Goal: Communication & Community: Answer question/provide support

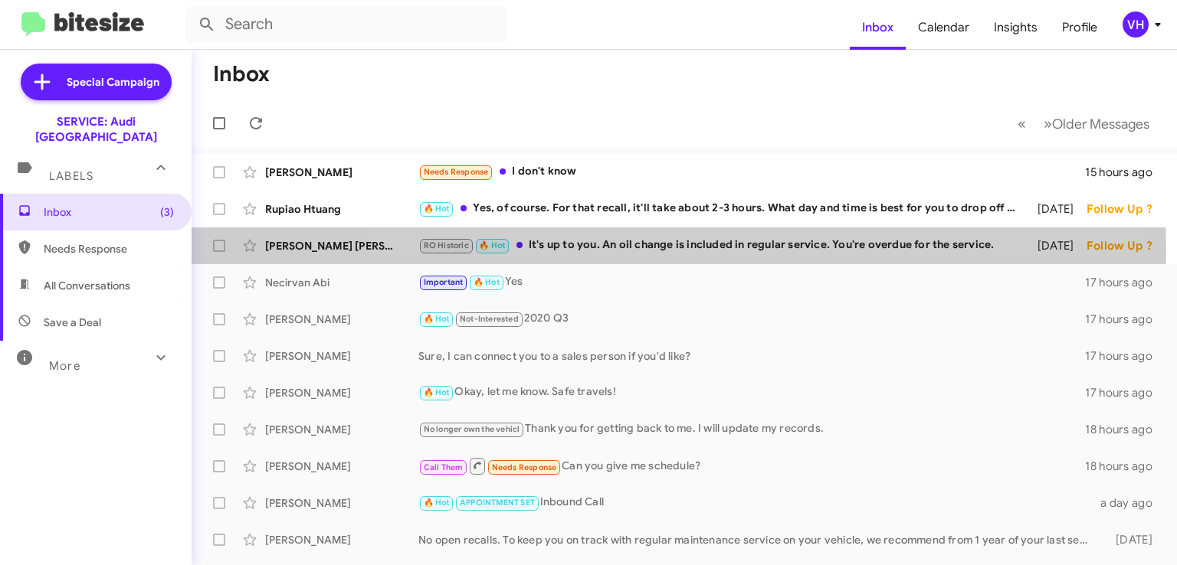
click at [669, 251] on div "RO Historic 🔥 Hot It's up to you. An oil change is included in regular service.…" at bounding box center [720, 246] width 605 height 18
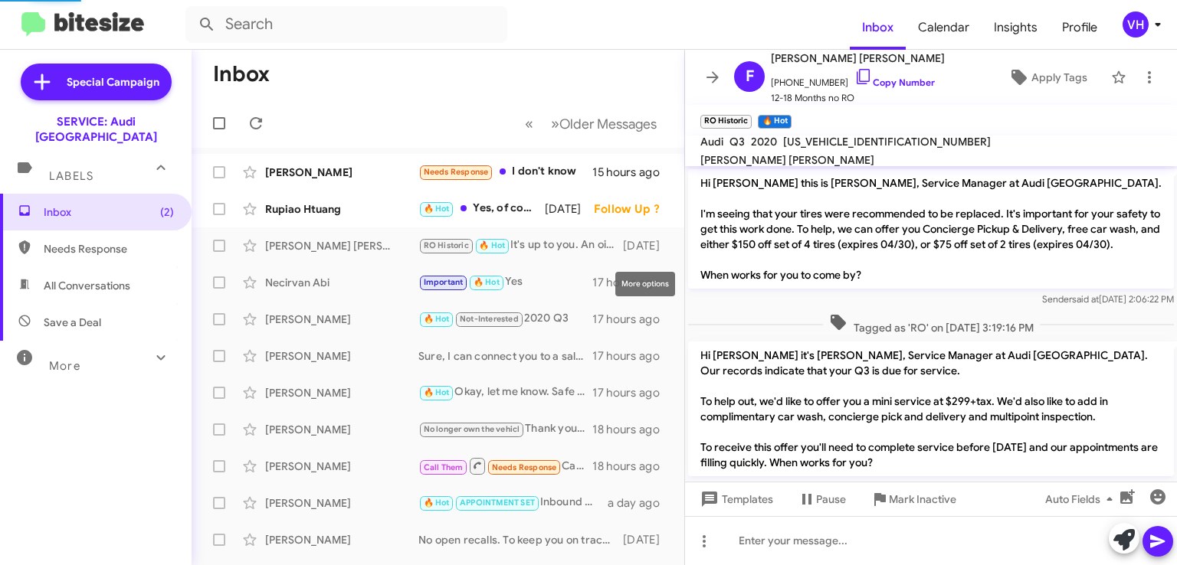
scroll to position [717, 0]
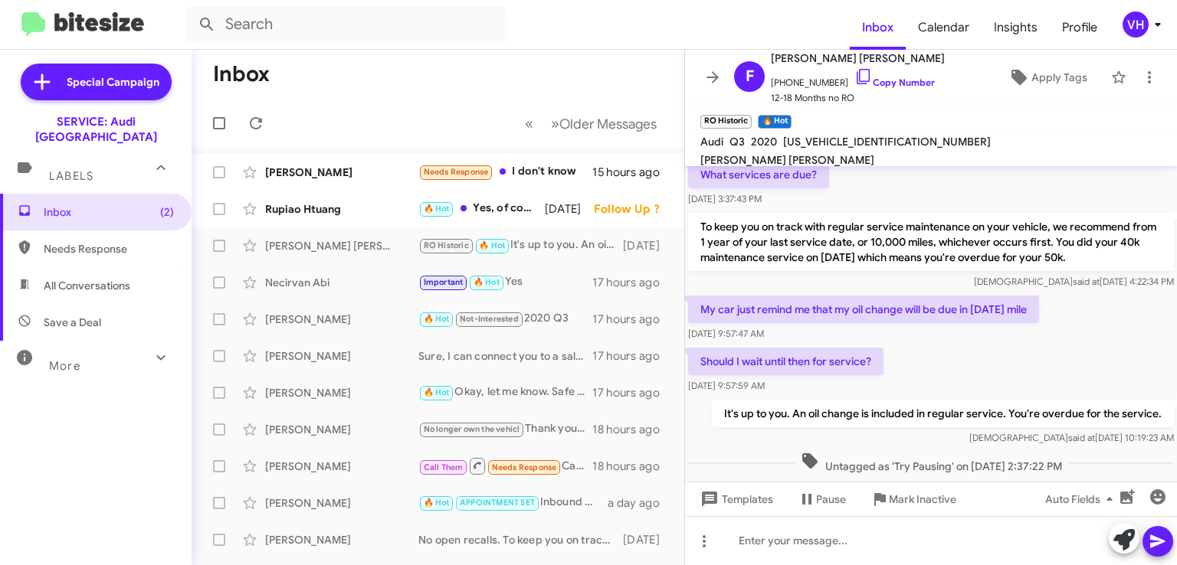
click at [326, 218] on div "Rupiao Htuang 🔥 Hot Yes, of course. For that recall, it'll take about 2-3 hours…" at bounding box center [438, 209] width 468 height 31
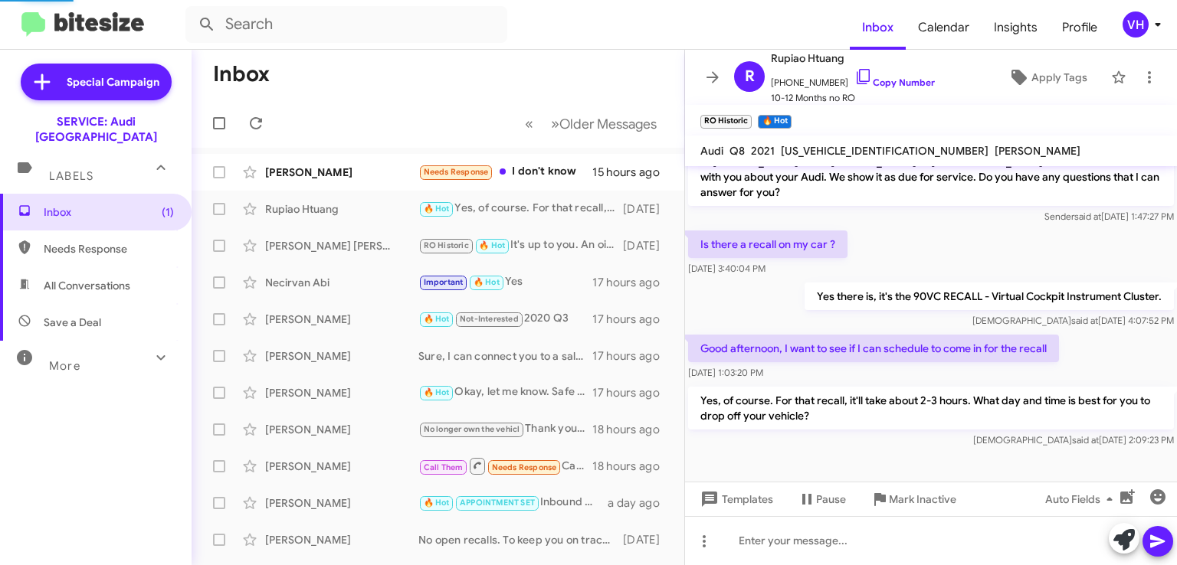
scroll to position [285, 0]
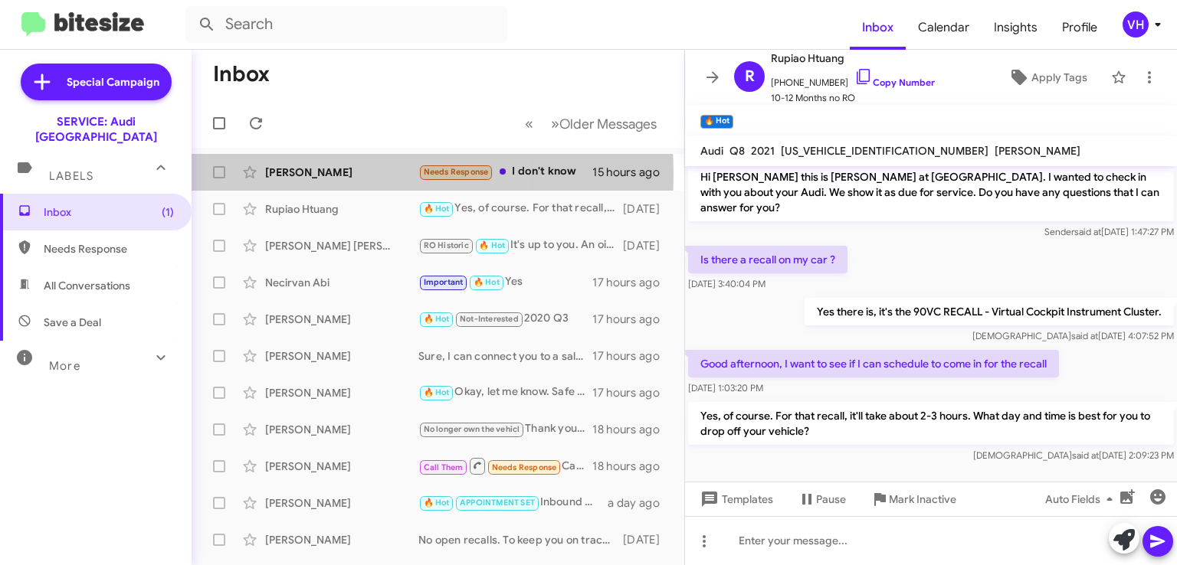
click at [310, 174] on div "[PERSON_NAME]" at bounding box center [341, 172] width 153 height 15
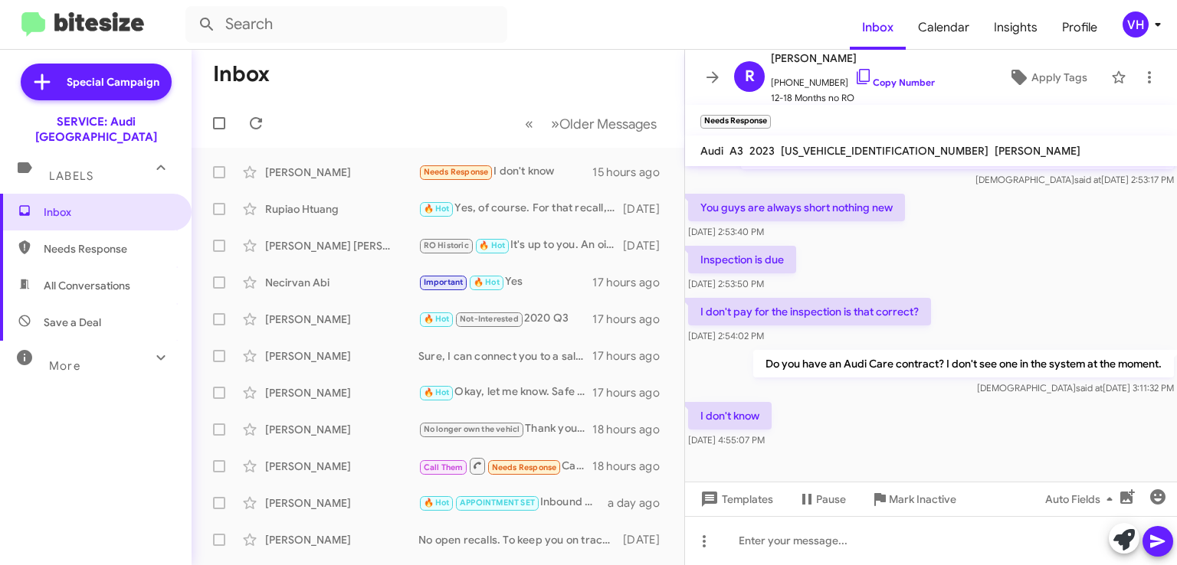
scroll to position [713, 0]
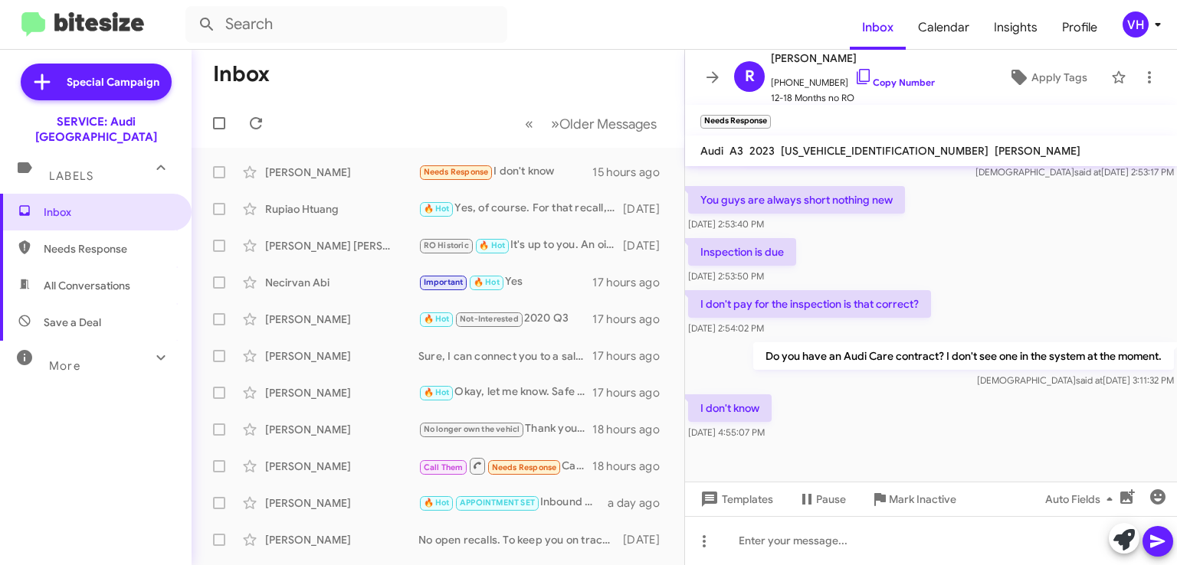
click at [850, 149] on span "[US_VEHICLE_IDENTIFICATION_NUMBER]" at bounding box center [885, 151] width 208 height 14
copy span "[US_VEHICLE_IDENTIFICATION_NUMBER]"
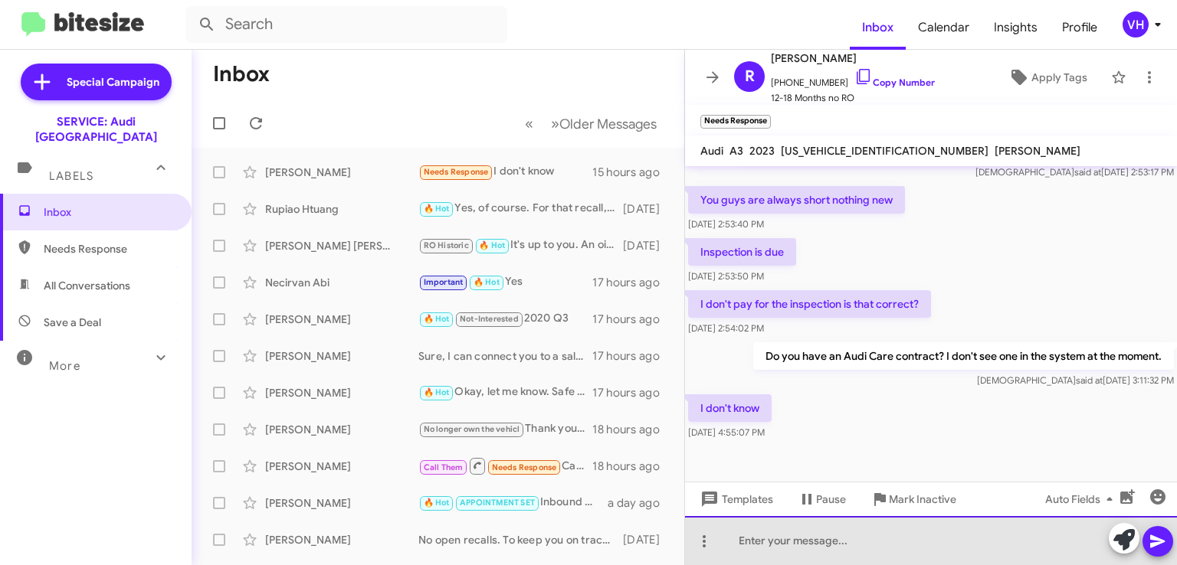
click at [975, 529] on div at bounding box center [931, 540] width 492 height 49
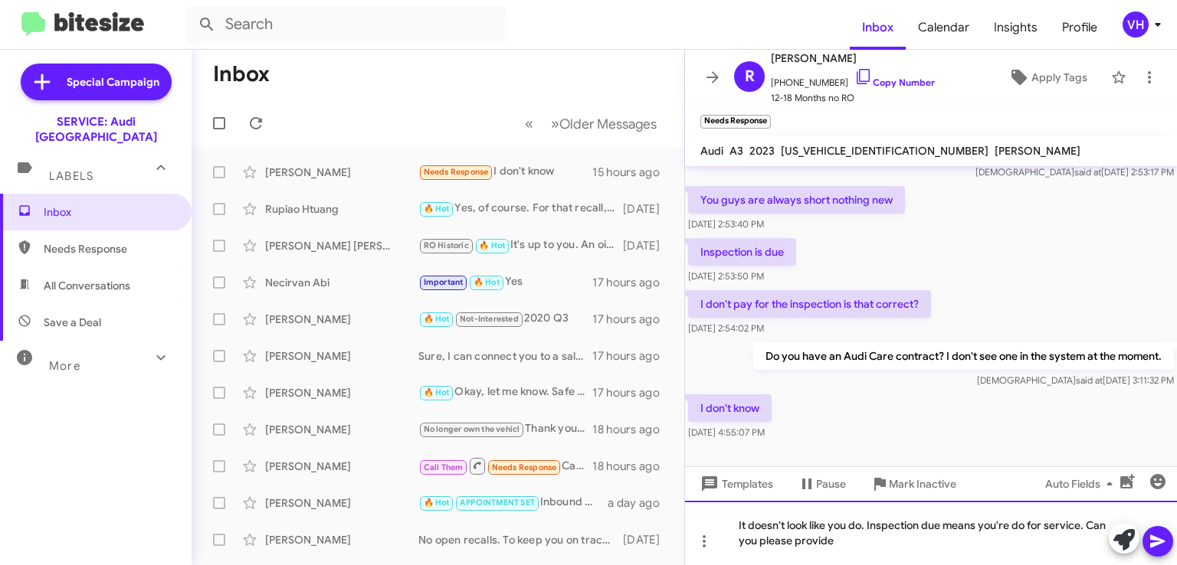
click at [1021, 528] on div "It doesn't look like you do. Inspection due means you're do for service. Can yo…" at bounding box center [931, 533] width 492 height 64
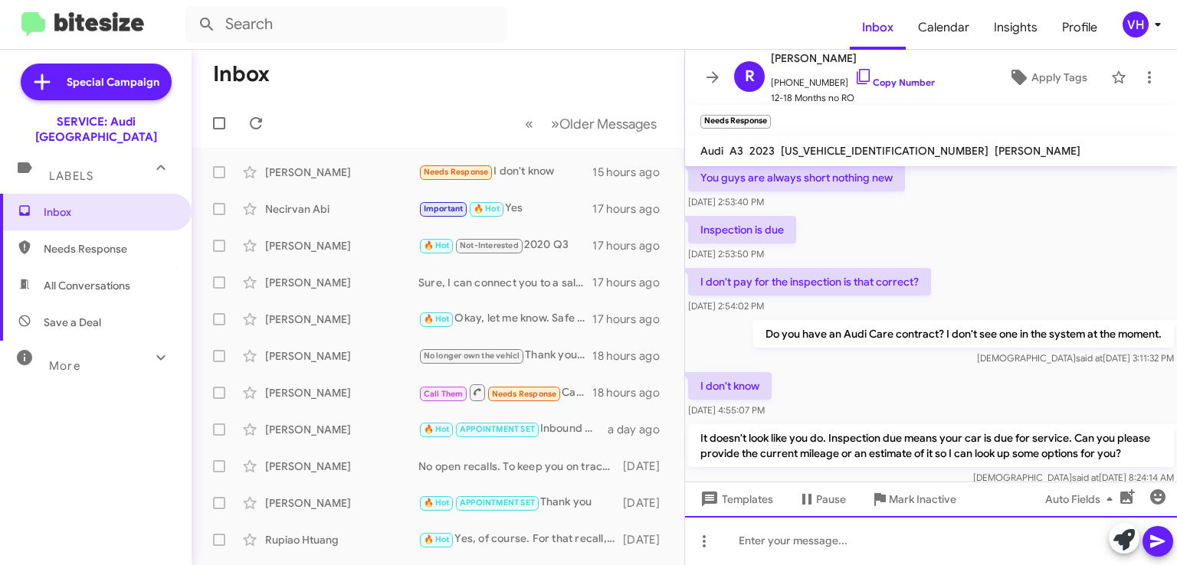
scroll to position [799, 0]
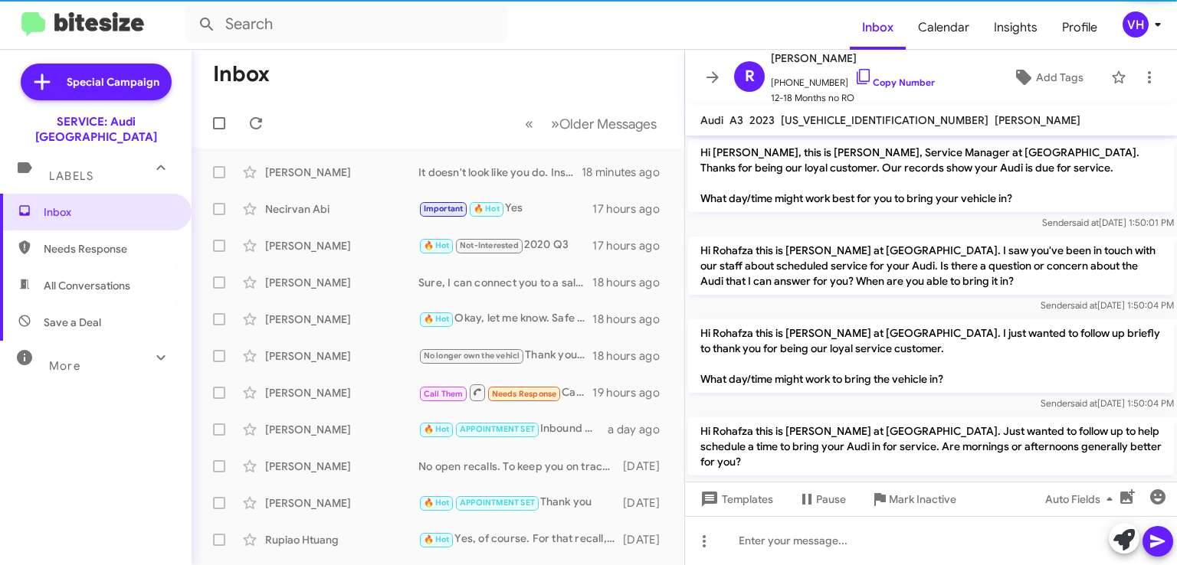
scroll to position [769, 0]
